Goal: Check status: Check status

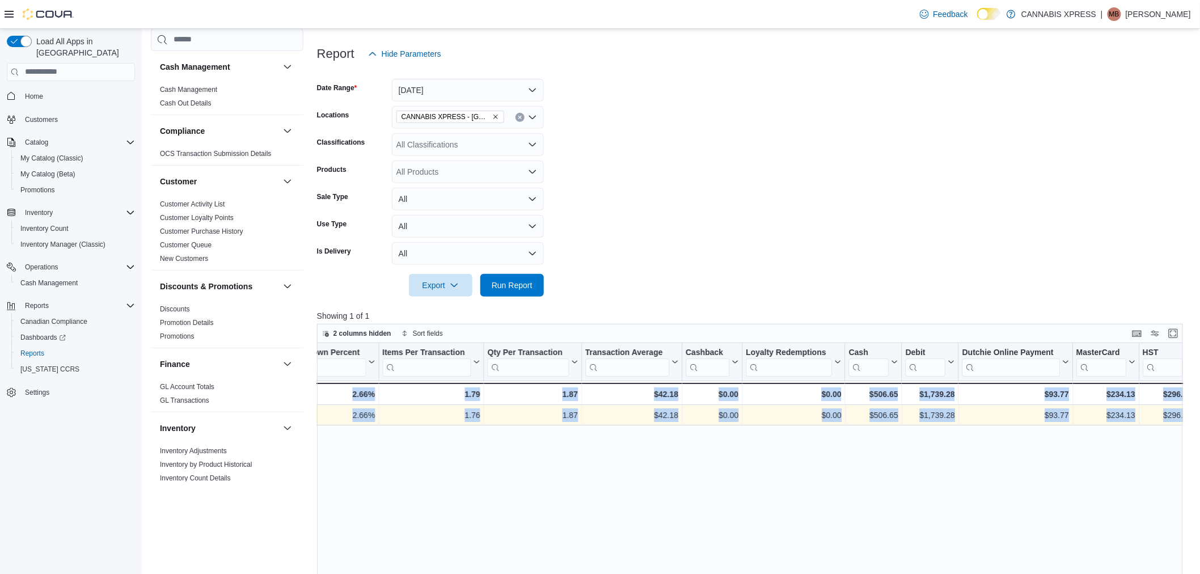
scroll to position [0, 1087]
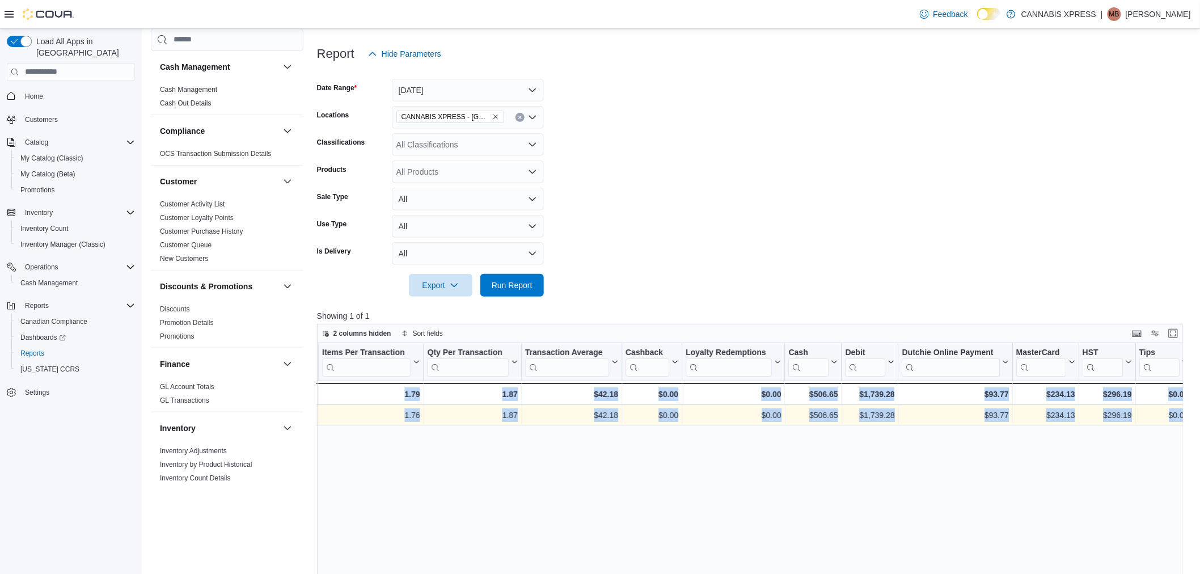
drag, startPoint x: 672, startPoint y: 417, endPoint x: 1238, endPoint y: 401, distance: 565.5
click at [942, 200] on form "Date Range [DATE] Locations CANNABIS XPRESS - Ridgetown ([GEOGRAPHIC_DATA]) Cla…" at bounding box center [754, 180] width 875 height 231
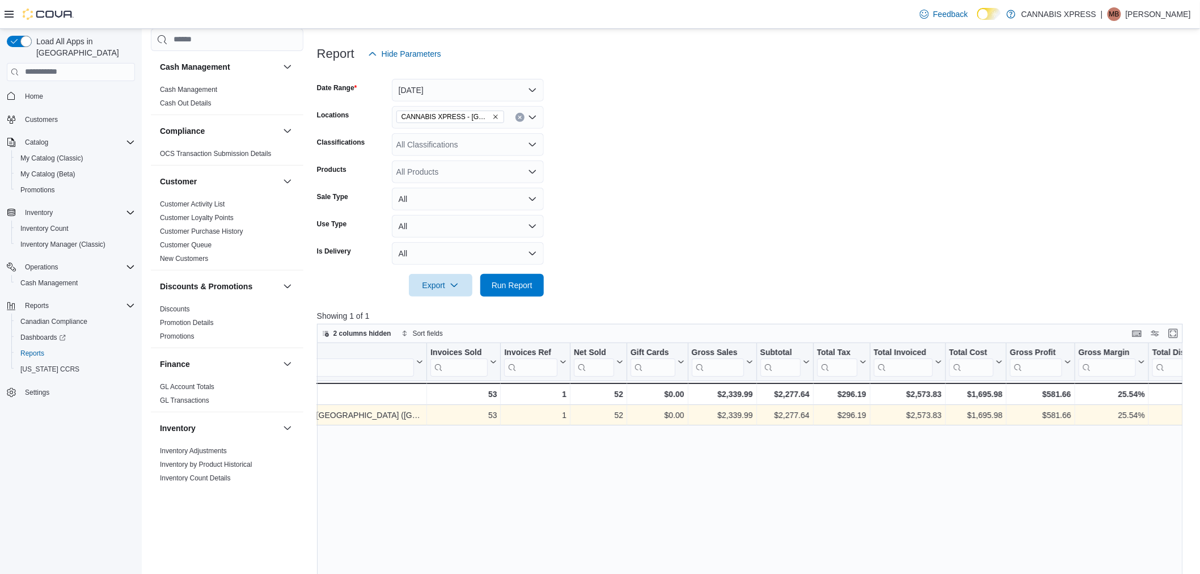
scroll to position [0, 0]
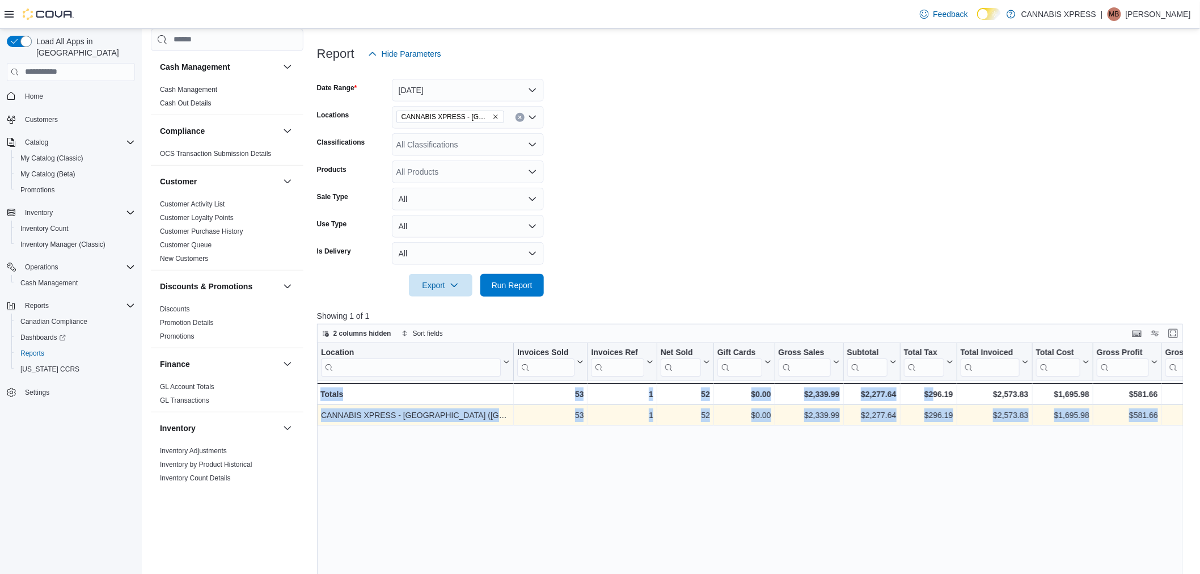
drag, startPoint x: 759, startPoint y: 420, endPoint x: 926, endPoint y: 431, distance: 167.7
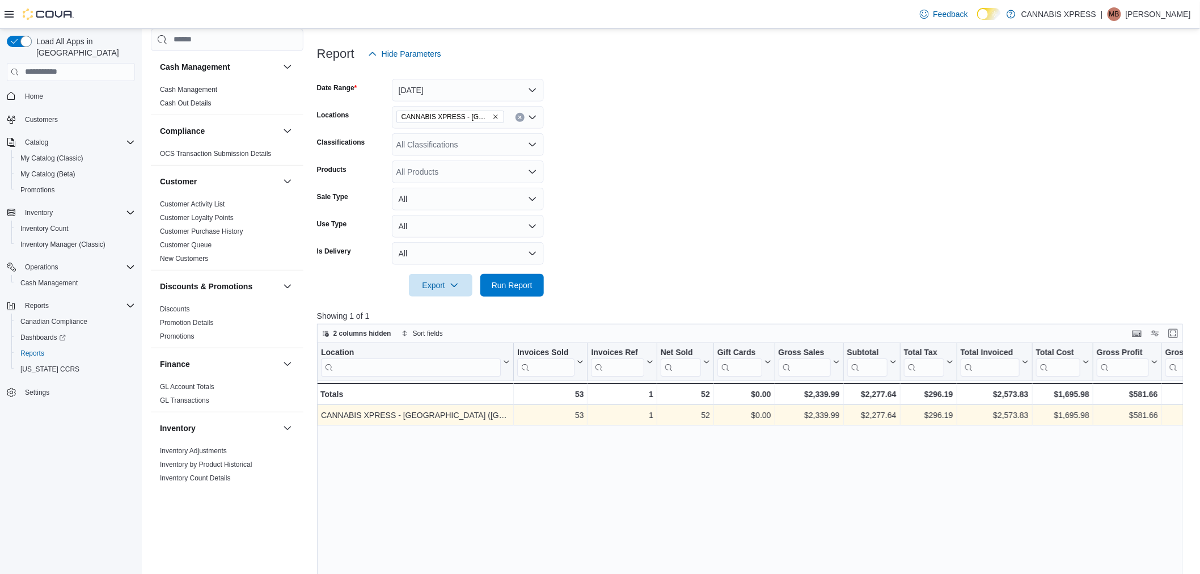
click at [872, 252] on form "Date Range [DATE] Locations CANNABIS XPRESS - Ridgetown ([GEOGRAPHIC_DATA]) Cla…" at bounding box center [754, 180] width 875 height 231
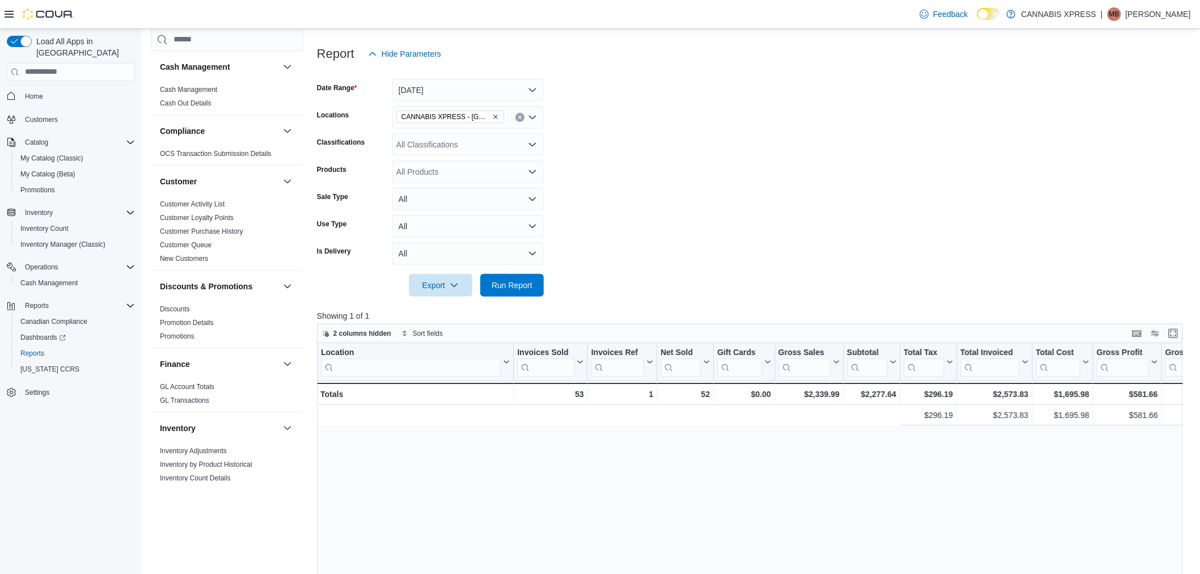
scroll to position [0, 1087]
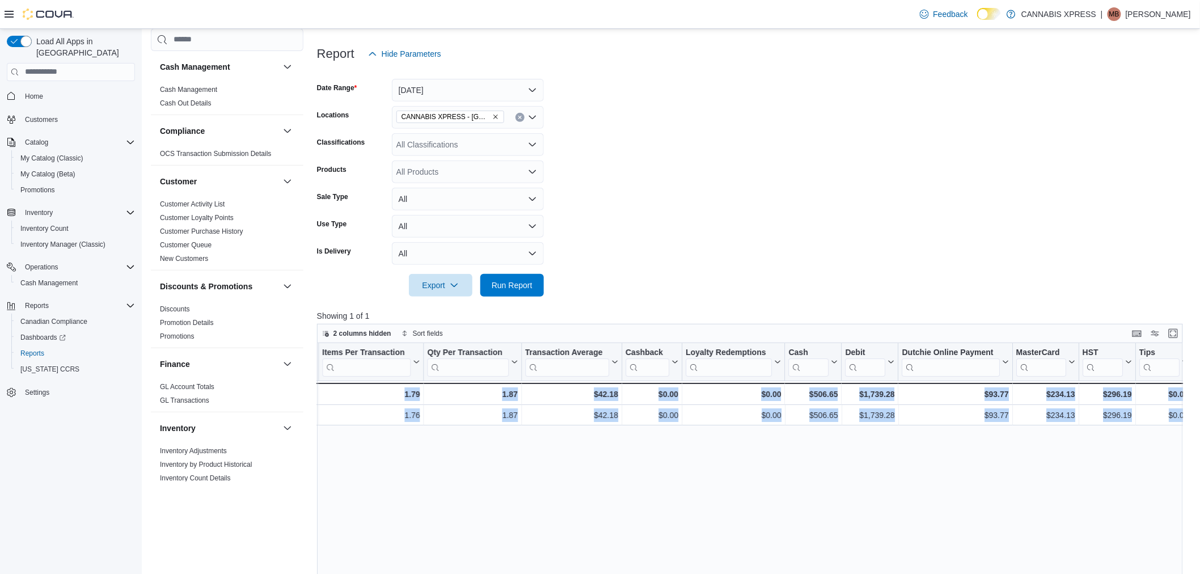
drag, startPoint x: 922, startPoint y: 409, endPoint x: 1279, endPoint y: 429, distance: 357.7
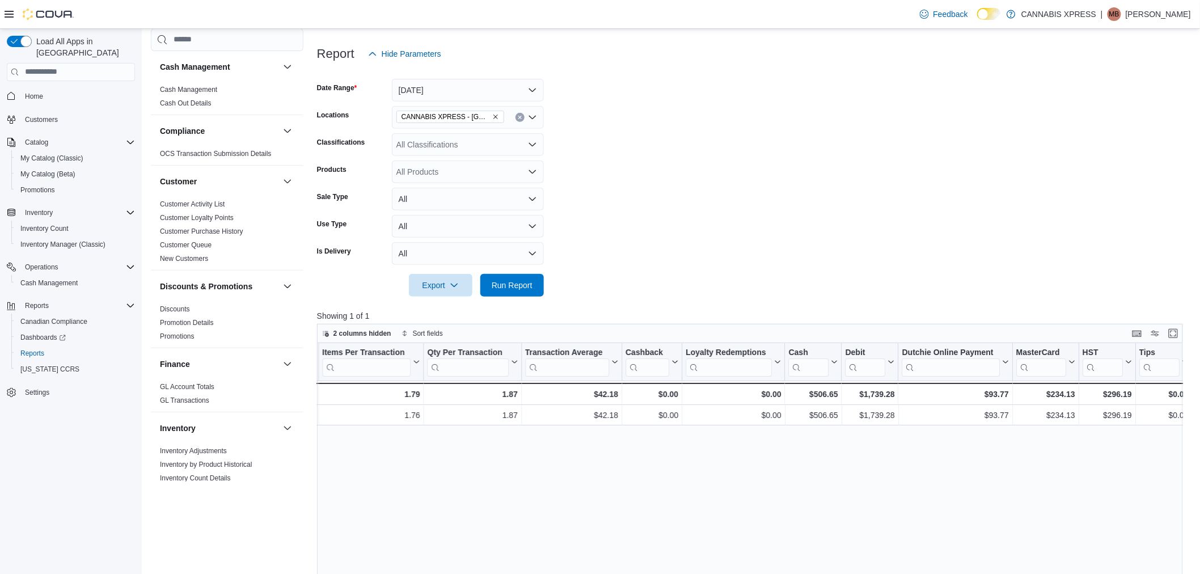
click at [618, 134] on form "Date Range [DATE] Locations CANNABIS XPRESS - Ridgetown ([GEOGRAPHIC_DATA]) Cla…" at bounding box center [754, 180] width 875 height 231
